Goal: Task Accomplishment & Management: Manage account settings

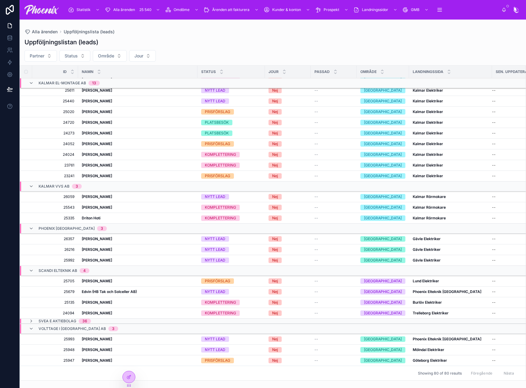
scroll to position [288, 0]
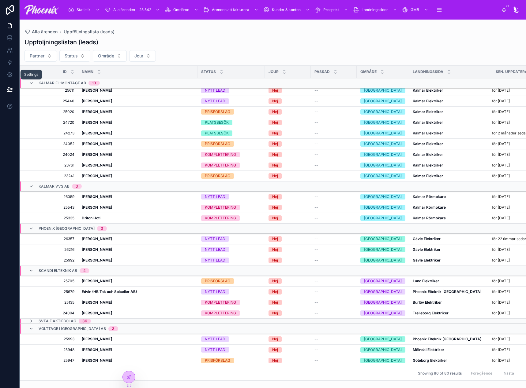
click at [15, 76] on link at bounding box center [9, 75] width 19 height 12
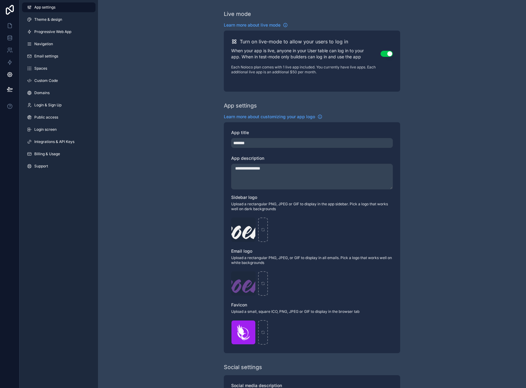
click at [46, 143] on span "Integrations & API Keys" at bounding box center [54, 141] width 40 height 5
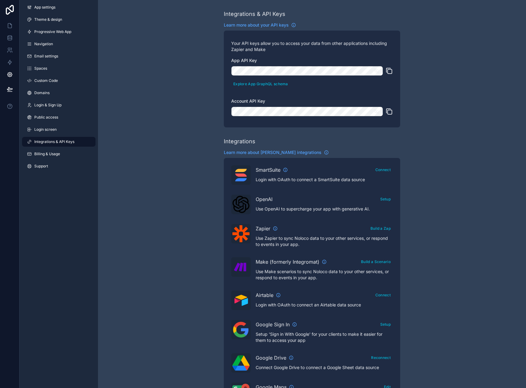
click at [391, 70] on icon "scrollable content" at bounding box center [389, 71] width 4 height 4
click at [377, 71] on icon "scrollable content" at bounding box center [376, 71] width 4 height 4
click at [374, 113] on icon "scrollable content" at bounding box center [376, 112] width 6 height 6
click at [11, 24] on icon at bounding box center [10, 26] width 6 height 6
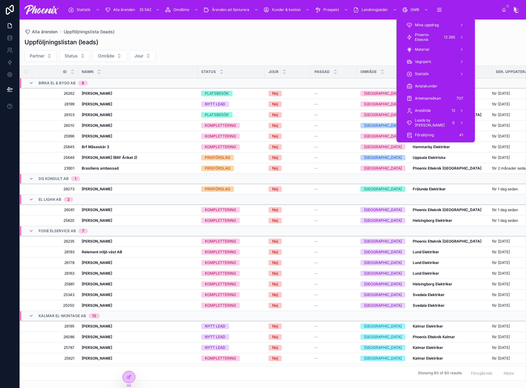
click at [427, 40] on span "Phoenix Elteknik" at bounding box center [426, 37] width 25 height 10
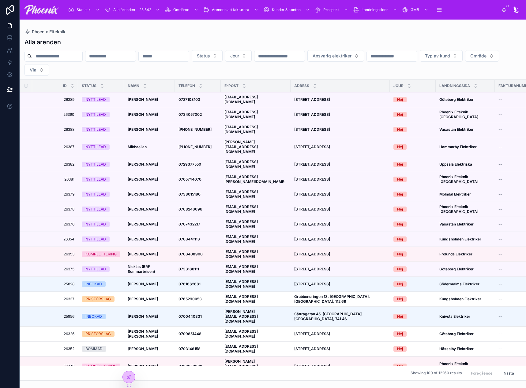
click at [44, 9] on img at bounding box center [41, 10] width 34 height 10
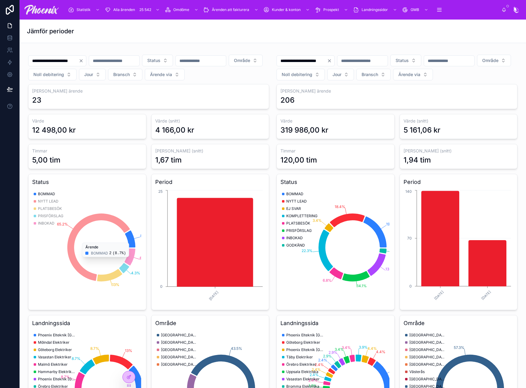
click at [229, 66] on button "Område" at bounding box center [246, 61] width 34 height 12
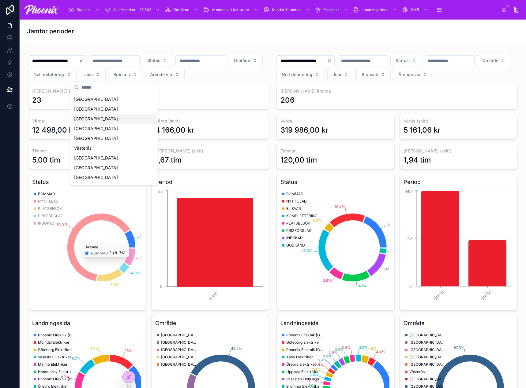
click at [110, 119] on div "[GEOGRAPHIC_DATA]" at bounding box center [114, 119] width 85 height 10
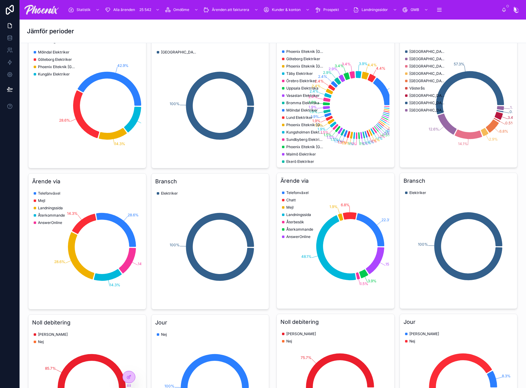
scroll to position [275, 0]
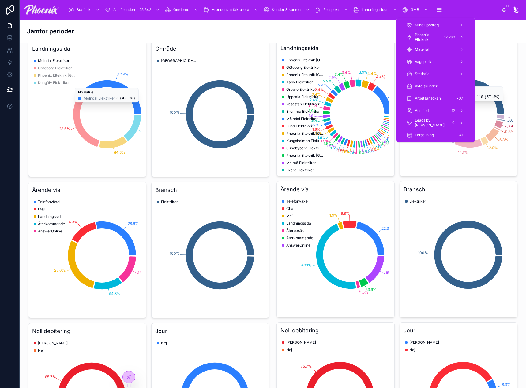
click at [433, 35] on span "Phoenix Elteknik" at bounding box center [426, 37] width 25 height 10
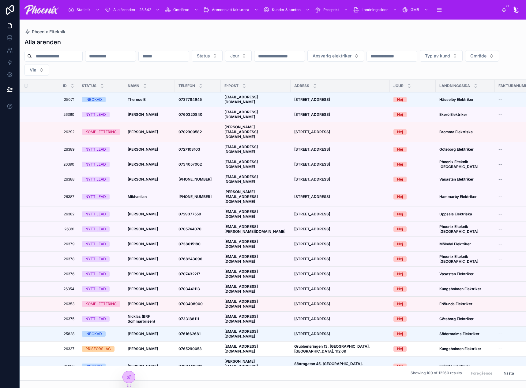
click at [144, 98] on strong "Therese B" at bounding box center [137, 99] width 18 height 5
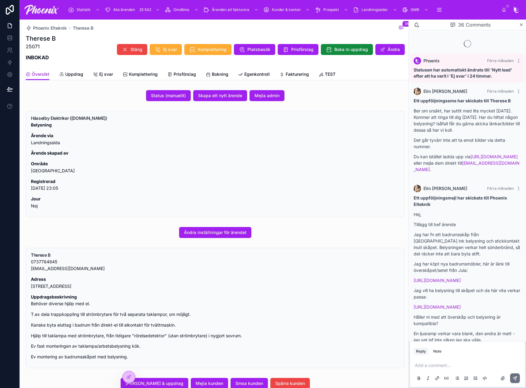
scroll to position [905, 0]
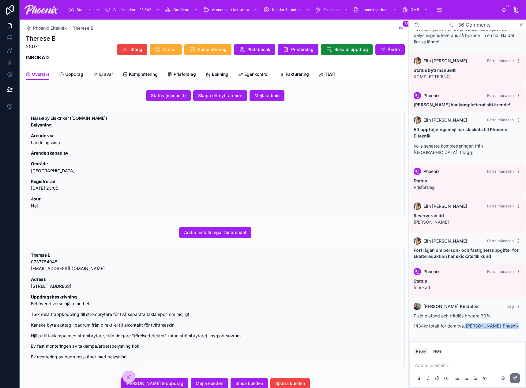
click at [248, 73] on span "Egenkontroll" at bounding box center [256, 74] width 25 height 6
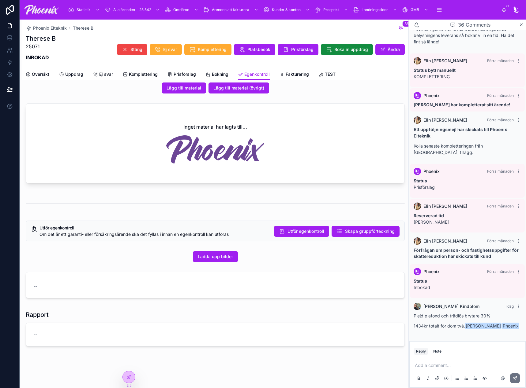
scroll to position [28, 0]
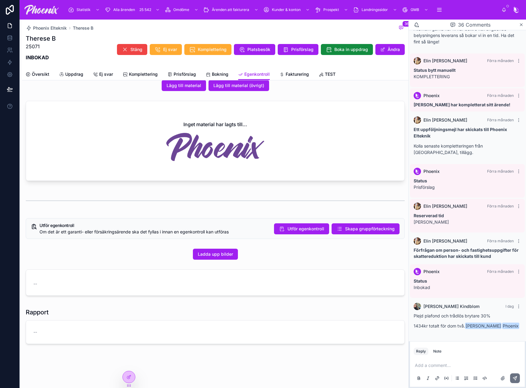
click at [193, 74] on span "Prisförslag" at bounding box center [184, 74] width 22 height 6
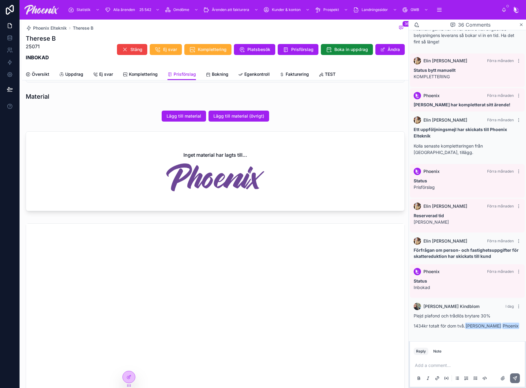
scroll to position [428, 0]
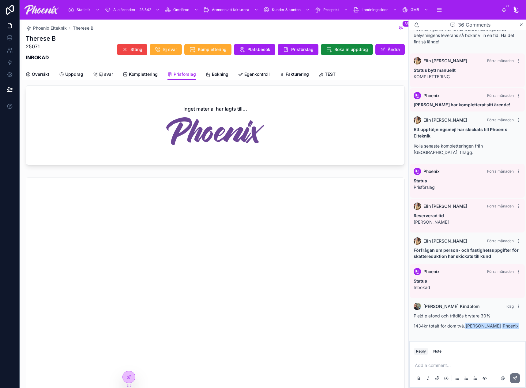
click at [448, 367] on p at bounding box center [467, 366] width 107 height 6
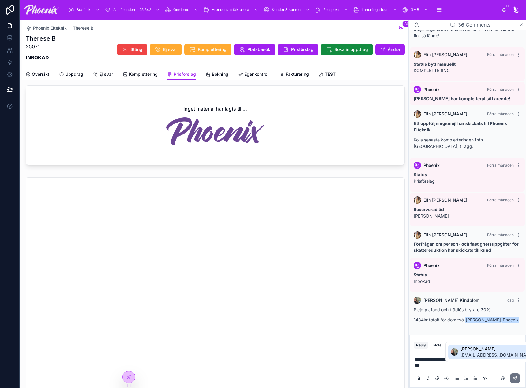
click at [470, 356] on span "[EMAIL_ADDRESS][DOMAIN_NAME]" at bounding box center [497, 355] width 74 height 6
click at [452, 360] on span "**********" at bounding box center [465, 360] width 102 height 4
drag, startPoint x: 452, startPoint y: 360, endPoint x: 447, endPoint y: 358, distance: 5.1
click at [447, 358] on span "**********" at bounding box center [465, 360] width 102 height 4
drag, startPoint x: 513, startPoint y: 359, endPoint x: 525, endPoint y: 360, distance: 12.3
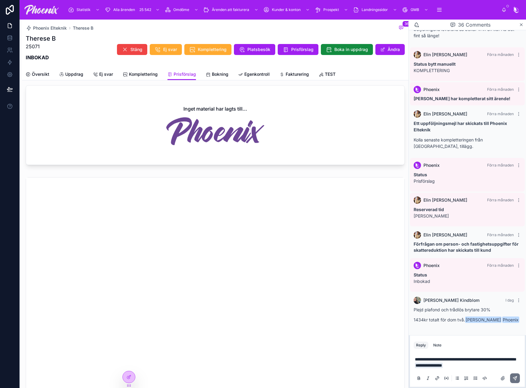
click at [514, 359] on span "**********" at bounding box center [465, 360] width 102 height 4
click at [499, 367] on p "**********" at bounding box center [467, 363] width 107 height 12
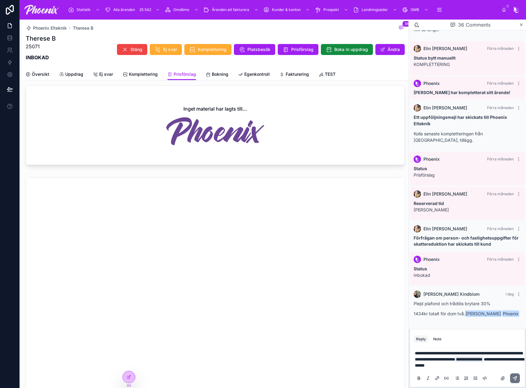
click at [514, 378] on icon at bounding box center [514, 378] width 5 height 5
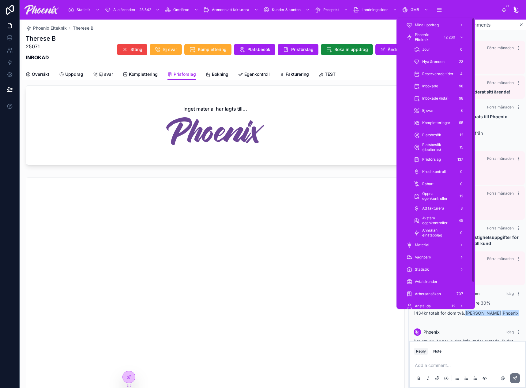
drag, startPoint x: 438, startPoint y: 34, endPoint x: 422, endPoint y: 38, distance: 17.0
click at [438, 34] on span "Phoenix Elteknik" at bounding box center [426, 37] width 25 height 10
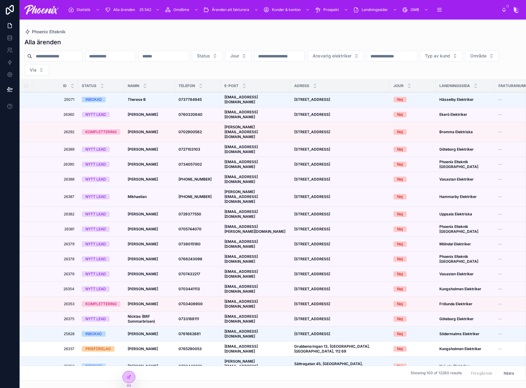
click at [82, 58] on input "text" at bounding box center [57, 56] width 50 height 9
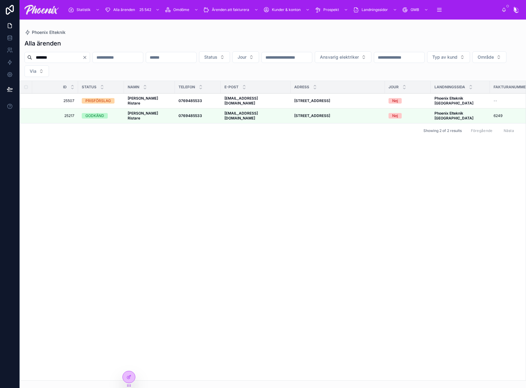
type input "*******"
click at [143, 102] on span "[PERSON_NAME] Ristare" at bounding box center [149, 101] width 43 height 10
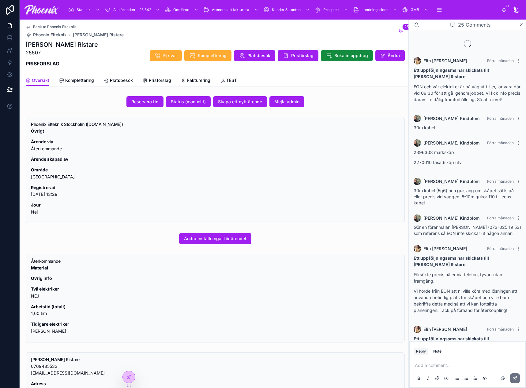
scroll to position [494, 0]
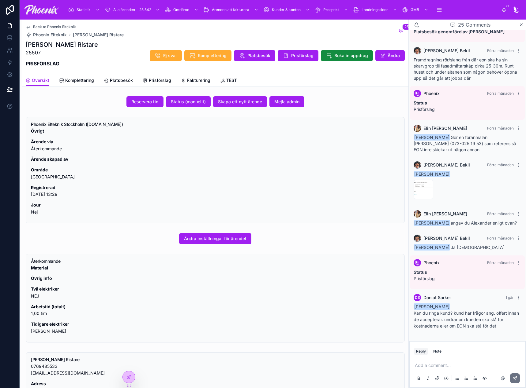
click at [150, 80] on span "Prisförslag" at bounding box center [160, 80] width 22 height 6
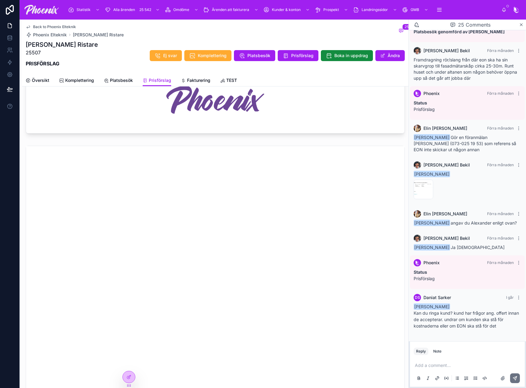
scroll to position [428, 0]
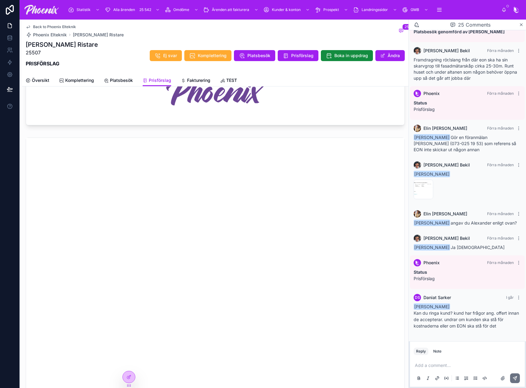
click at [125, 82] on span "Platsbesök" at bounding box center [121, 80] width 23 height 6
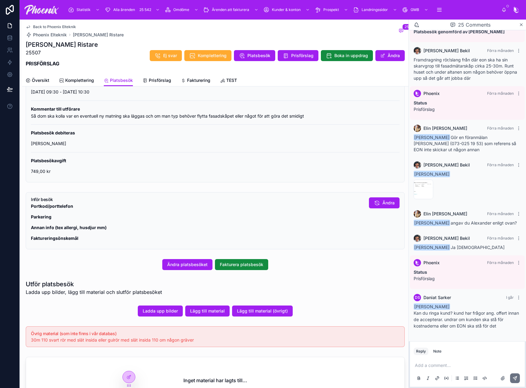
scroll to position [184, 0]
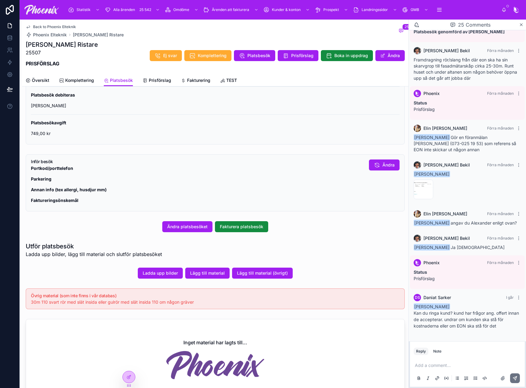
click at [48, 302] on span "30m 110 svart rör med slät insida eller gulrör med slät insida 110 om någon grä…" at bounding box center [112, 302] width 163 height 5
drag, startPoint x: 28, startPoint y: 303, endPoint x: 200, endPoint y: 303, distance: 172.5
click at [200, 303] on div "Övrig material (som inte finns i vår databas) 30m 110 svart rör med slät insida…" at bounding box center [215, 299] width 379 height 21
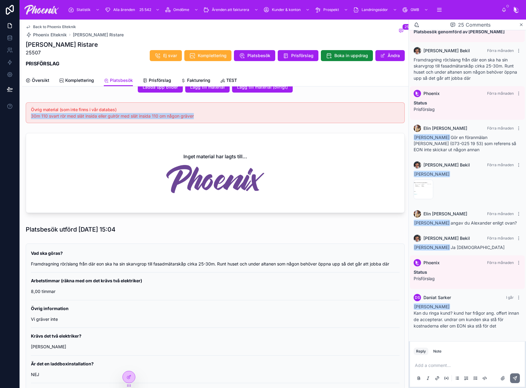
scroll to position [367, 0]
